Goal: Information Seeking & Learning: Learn about a topic

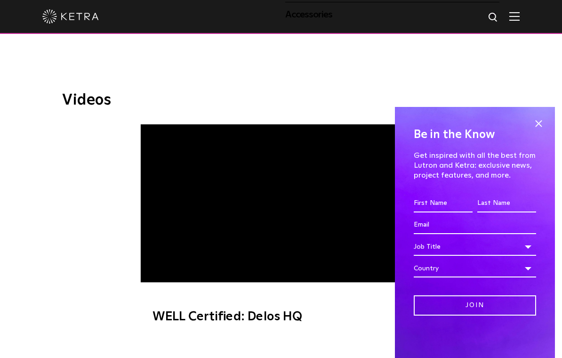
scroll to position [554, 0]
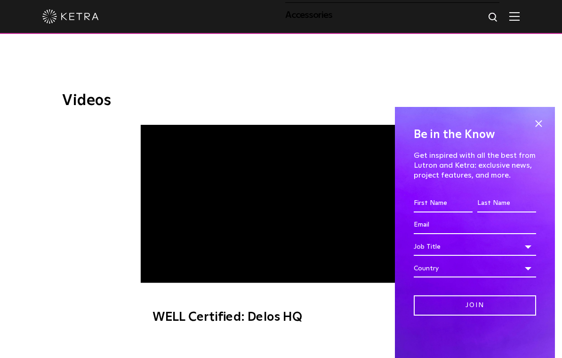
click at [540, 130] on span at bounding box center [538, 123] width 14 height 14
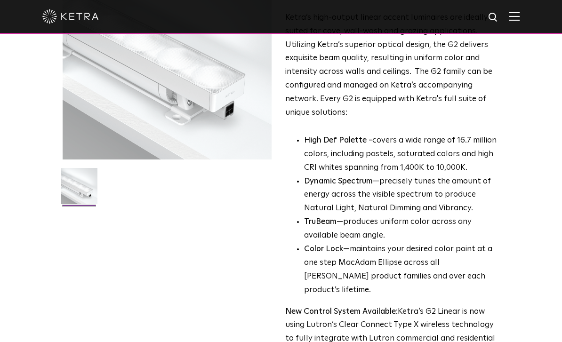
scroll to position [0, 0]
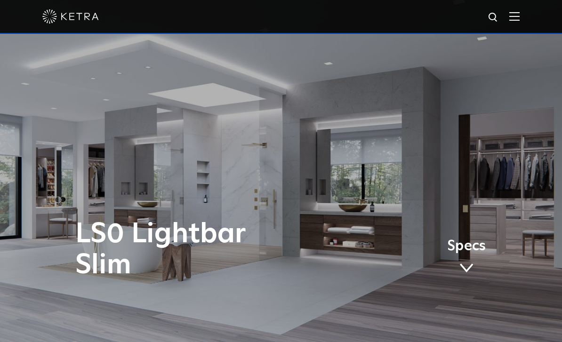
scroll to position [3, 0]
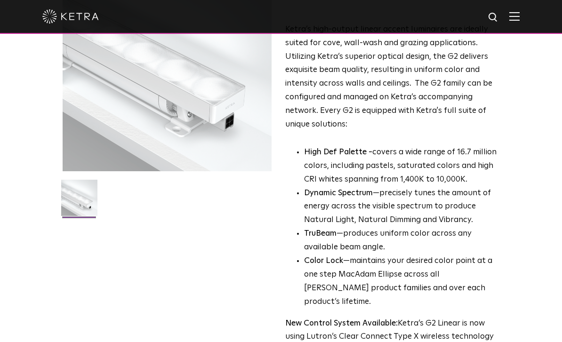
scroll to position [120, 0]
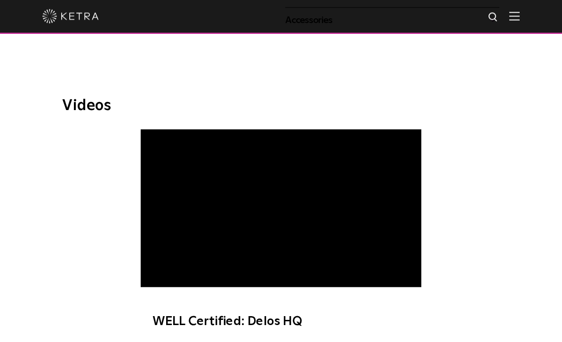
click at [300, 169] on span "WELL Certified: Delos HQ" at bounding box center [281, 234] width 280 height 209
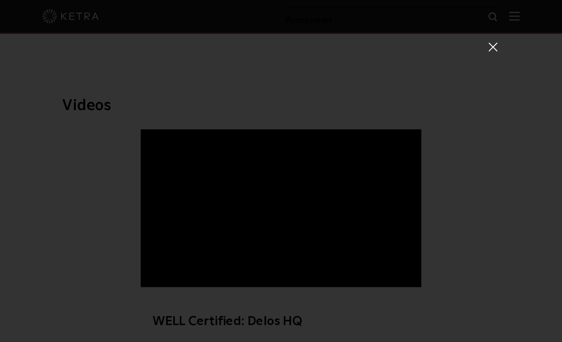
scroll to position [549, 0]
click at [515, 85] on div "WELL Certified: Delos HQ" at bounding box center [281, 171] width 562 height 342
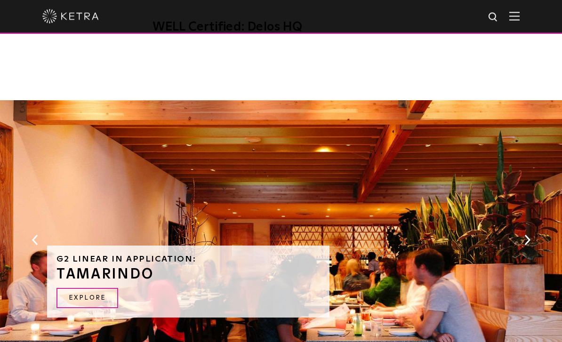
scroll to position [843, 0]
click at [101, 288] on link "EXPLORE" at bounding box center [87, 298] width 62 height 20
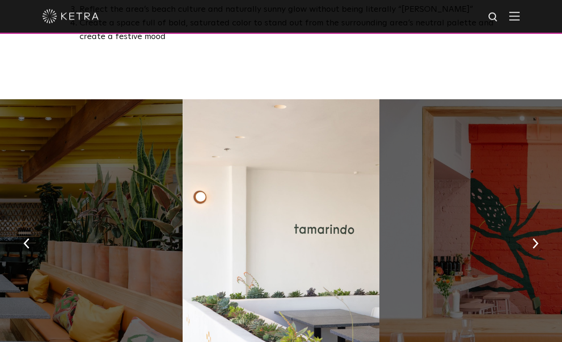
scroll to position [652, 0]
click at [529, 227] on button "button" at bounding box center [535, 243] width 20 height 32
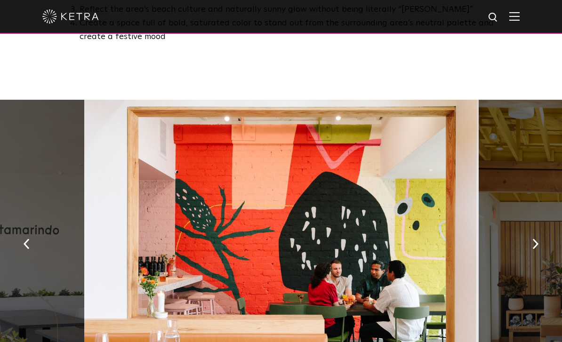
click at [525, 227] on button "button" at bounding box center [535, 243] width 20 height 32
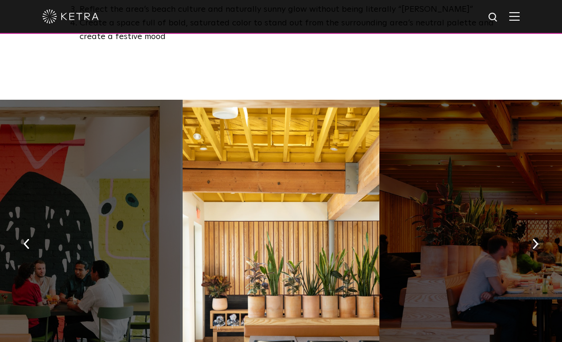
click at [535, 239] on img "button" at bounding box center [535, 244] width 6 height 10
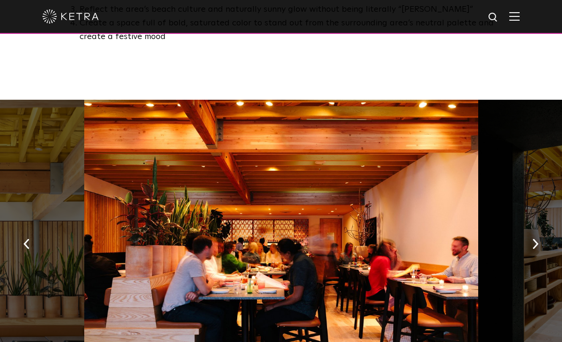
click at [536, 239] on img "button" at bounding box center [535, 244] width 6 height 10
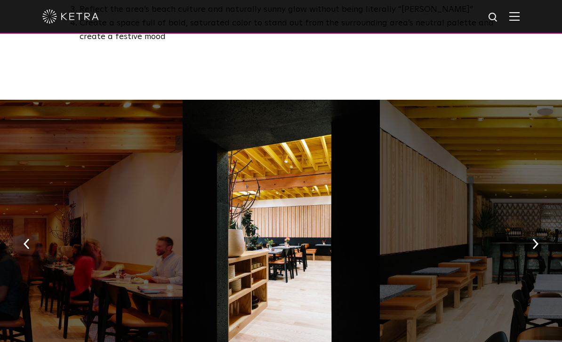
click at [537, 239] on img "button" at bounding box center [535, 244] width 6 height 10
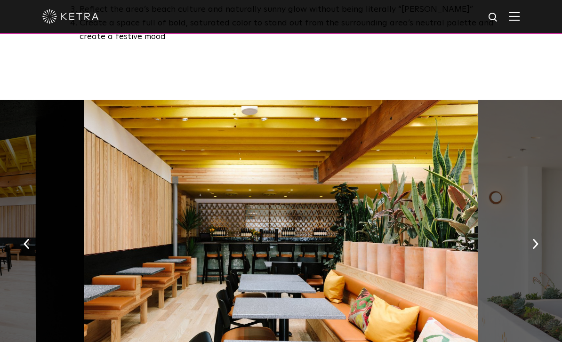
click at [530, 227] on button "button" at bounding box center [535, 243] width 20 height 32
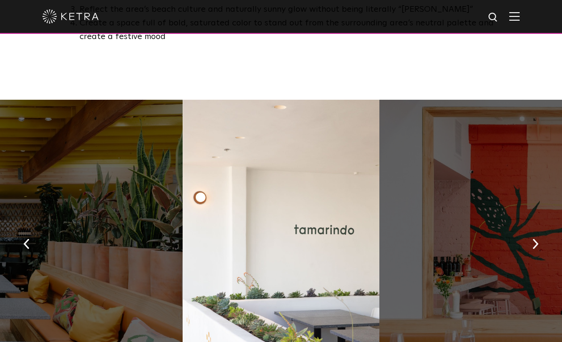
click at [526, 227] on button "button" at bounding box center [535, 243] width 20 height 32
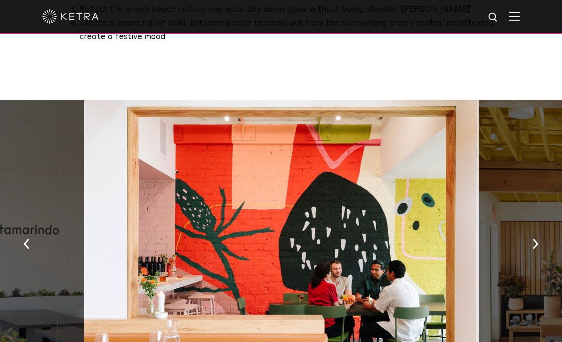
click at [531, 227] on button "button" at bounding box center [535, 243] width 20 height 32
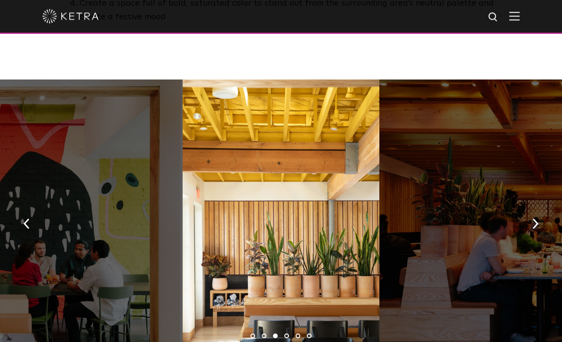
scroll to position [673, 0]
click at [534, 219] on img "button" at bounding box center [535, 224] width 6 height 10
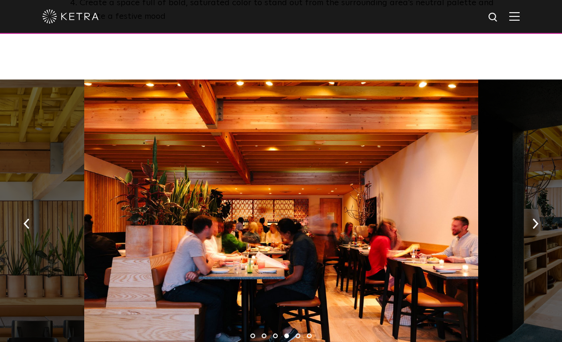
click at [532, 207] on button "button" at bounding box center [535, 223] width 20 height 32
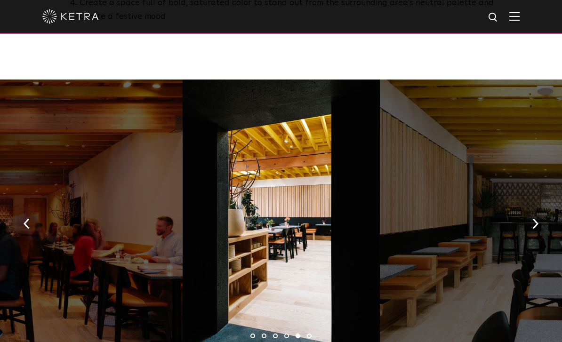
click at [533, 219] on img "button" at bounding box center [535, 224] width 6 height 10
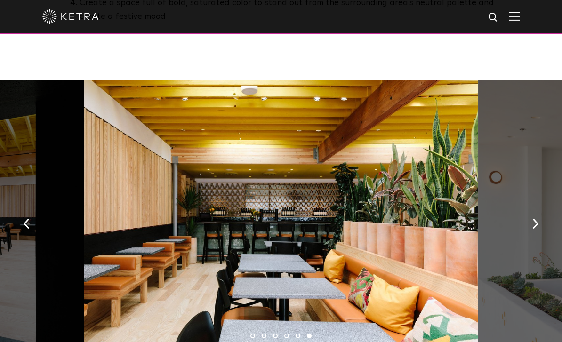
click at [533, 219] on img "button" at bounding box center [535, 224] width 6 height 10
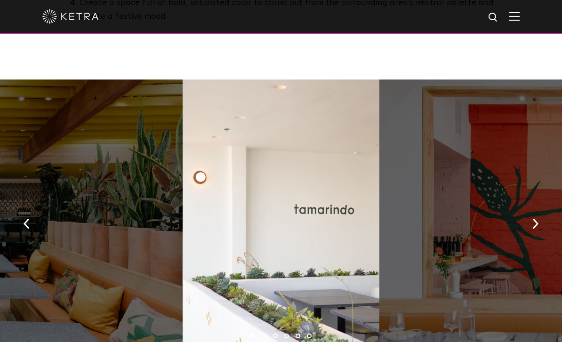
click at [529, 207] on button "button" at bounding box center [535, 223] width 20 height 32
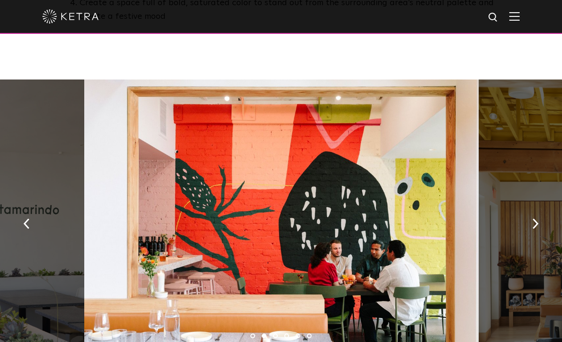
click at [532, 207] on button "button" at bounding box center [535, 223] width 20 height 32
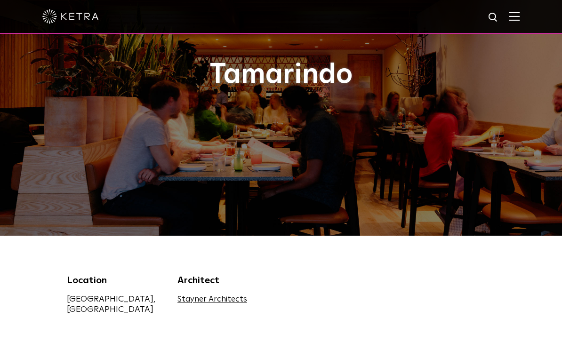
scroll to position [0, 0]
